Goal: Information Seeking & Learning: Learn about a topic

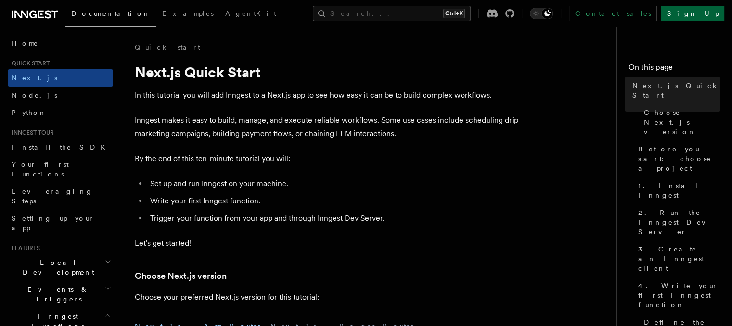
click at [711, 15] on link "Sign Up" at bounding box center [693, 13] width 64 height 15
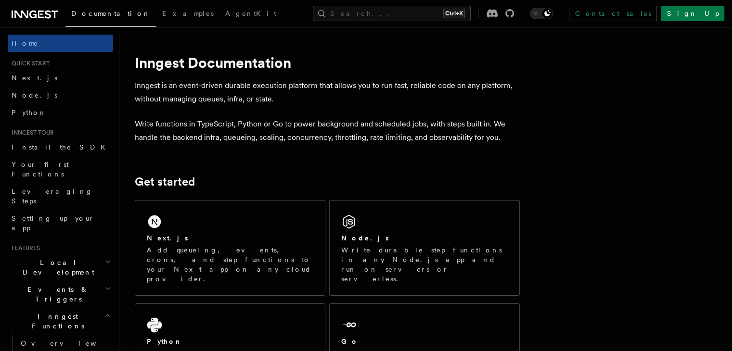
click at [226, 235] on div "Next.js" at bounding box center [230, 238] width 167 height 10
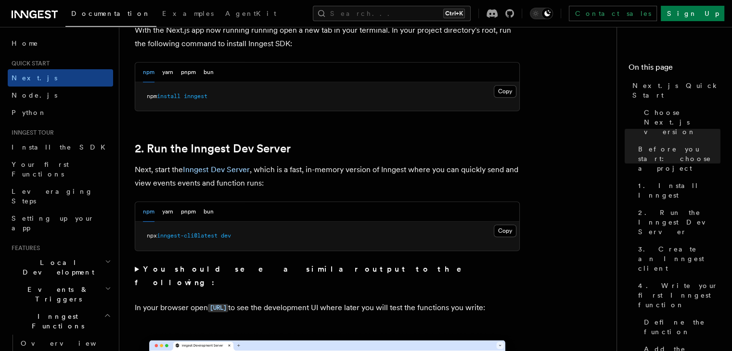
scroll to position [578, 0]
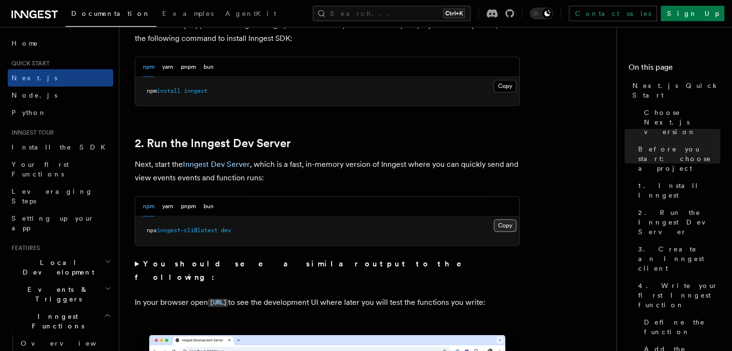
click at [504, 225] on button "Copy Copied" at bounding box center [505, 226] width 23 height 13
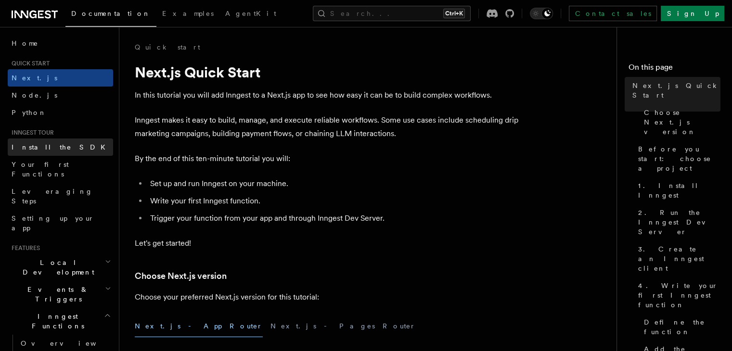
click at [49, 152] on span "Install the SDK" at bounding box center [62, 147] width 100 height 10
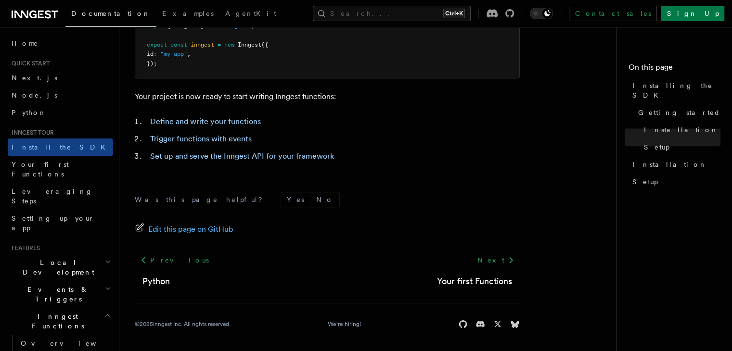
scroll to position [449, 0]
click at [52, 165] on span "Your first Functions" at bounding box center [40, 169] width 57 height 17
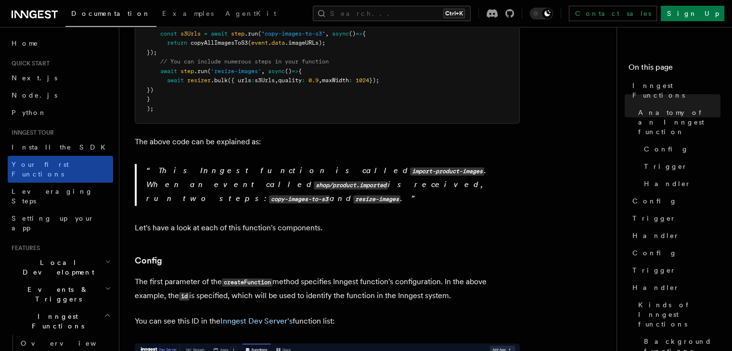
scroll to position [385, 0]
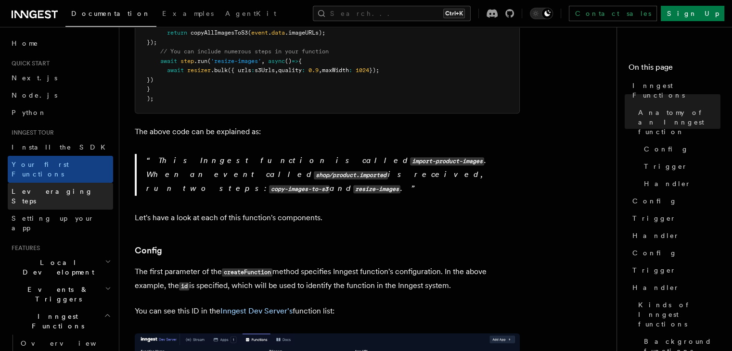
click at [60, 187] on link "Leveraging Steps" at bounding box center [60, 196] width 105 height 27
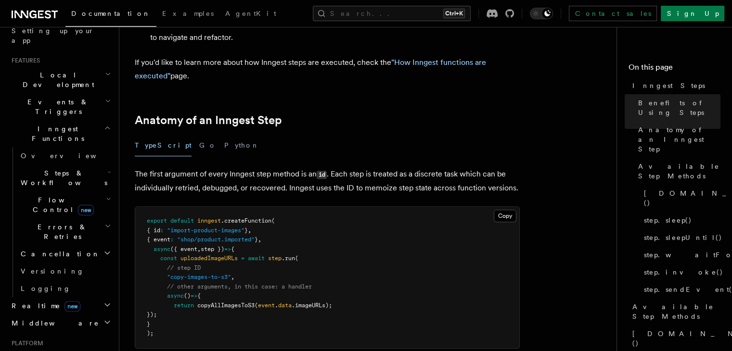
scroll to position [193, 0]
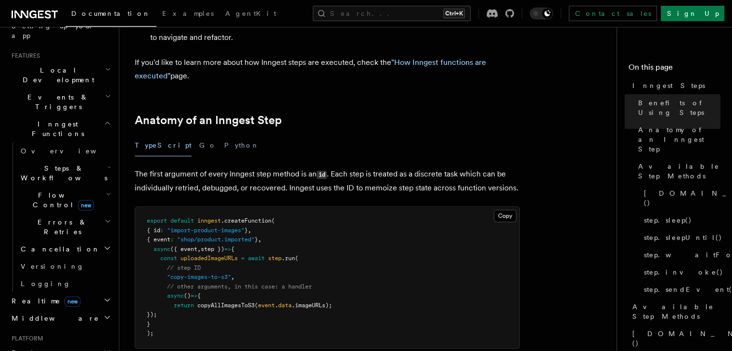
click at [95, 293] on h2 "Realtime new" at bounding box center [60, 301] width 105 height 17
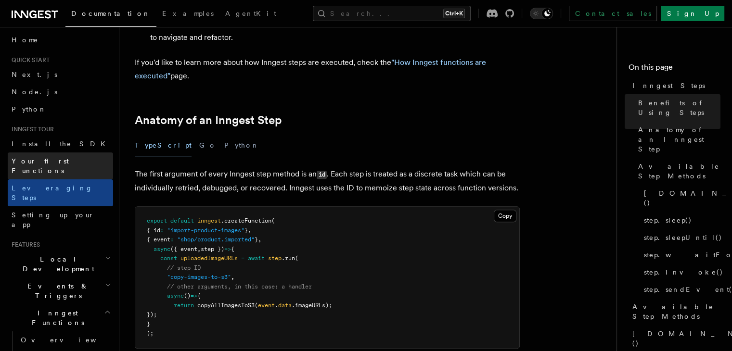
scroll to position [0, 0]
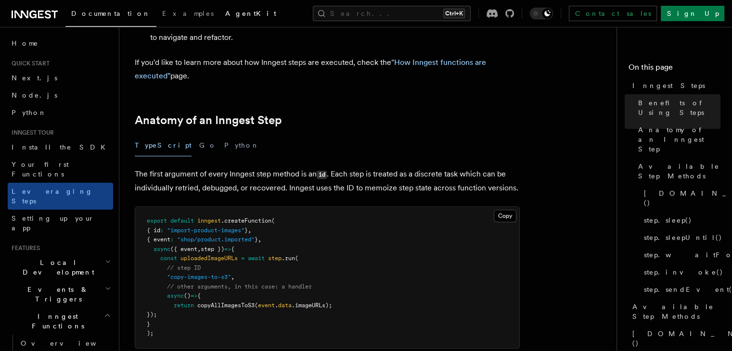
click at [220, 8] on link "AgentKit" at bounding box center [251, 14] width 63 height 23
